Goal: Navigation & Orientation: Find specific page/section

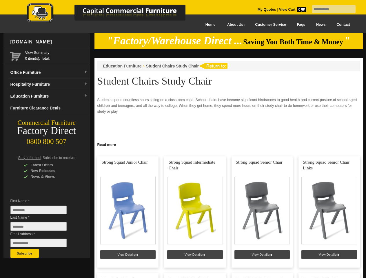
click at [330, 9] on input "text" at bounding box center [334, 9] width 44 height 8
click at [43, 228] on input "Last Name *" at bounding box center [38, 226] width 56 height 9
click at [25, 254] on button "Subscribe" at bounding box center [24, 253] width 28 height 9
click at [229, 144] on link "Read more" at bounding box center [229, 144] width 269 height 7
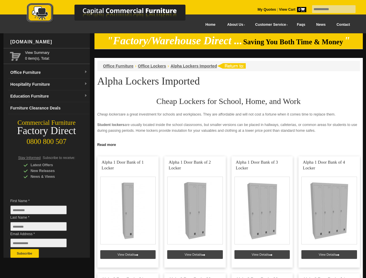
click at [330, 9] on input "text" at bounding box center [334, 9] width 44 height 8
click at [43, 228] on input "Last Name *" at bounding box center [38, 226] width 56 height 9
click at [25, 254] on button "Subscribe" at bounding box center [24, 253] width 28 height 9
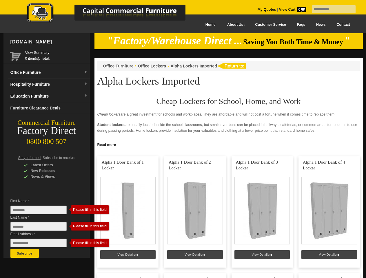
click at [229, 144] on link "Read more" at bounding box center [229, 144] width 269 height 7
